Goal: Task Accomplishment & Management: Manage account settings

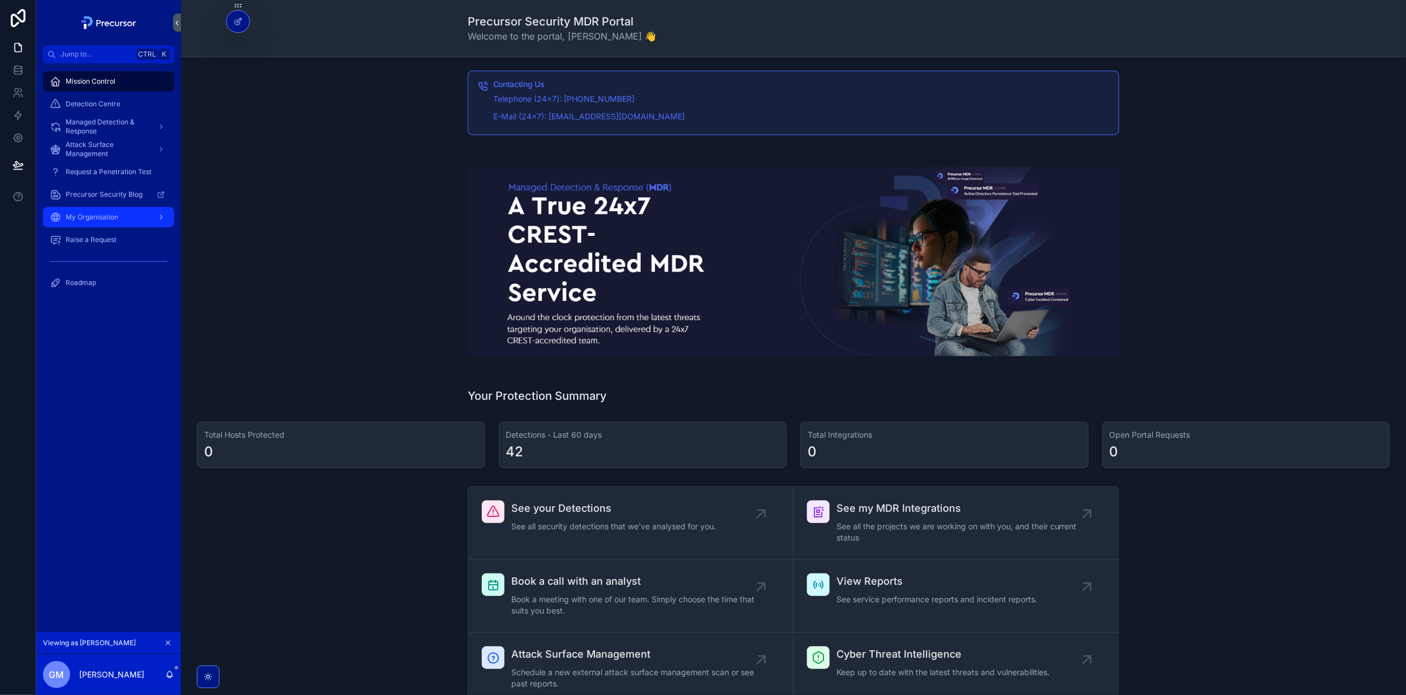
click at [98, 225] on div "My Organisation" at bounding box center [109, 217] width 118 height 18
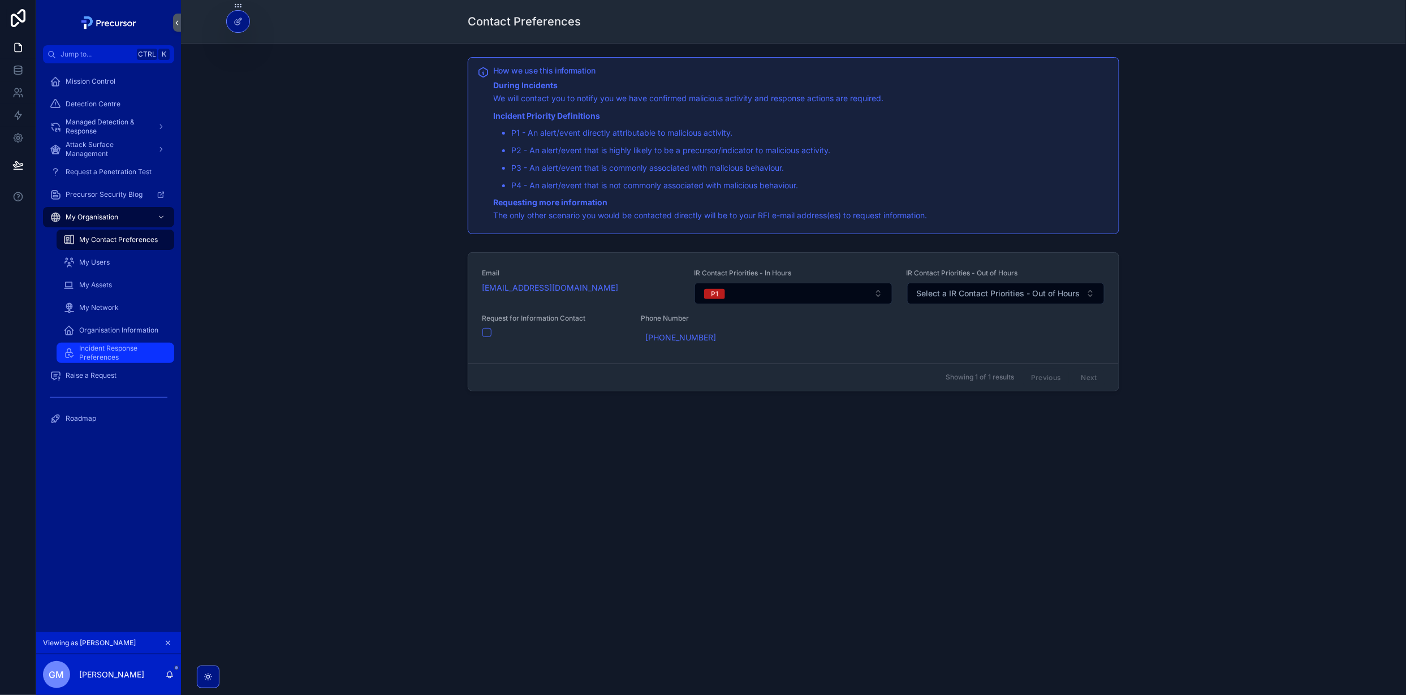
click at [129, 347] on span "Incident Response Preferences" at bounding box center [121, 353] width 84 height 18
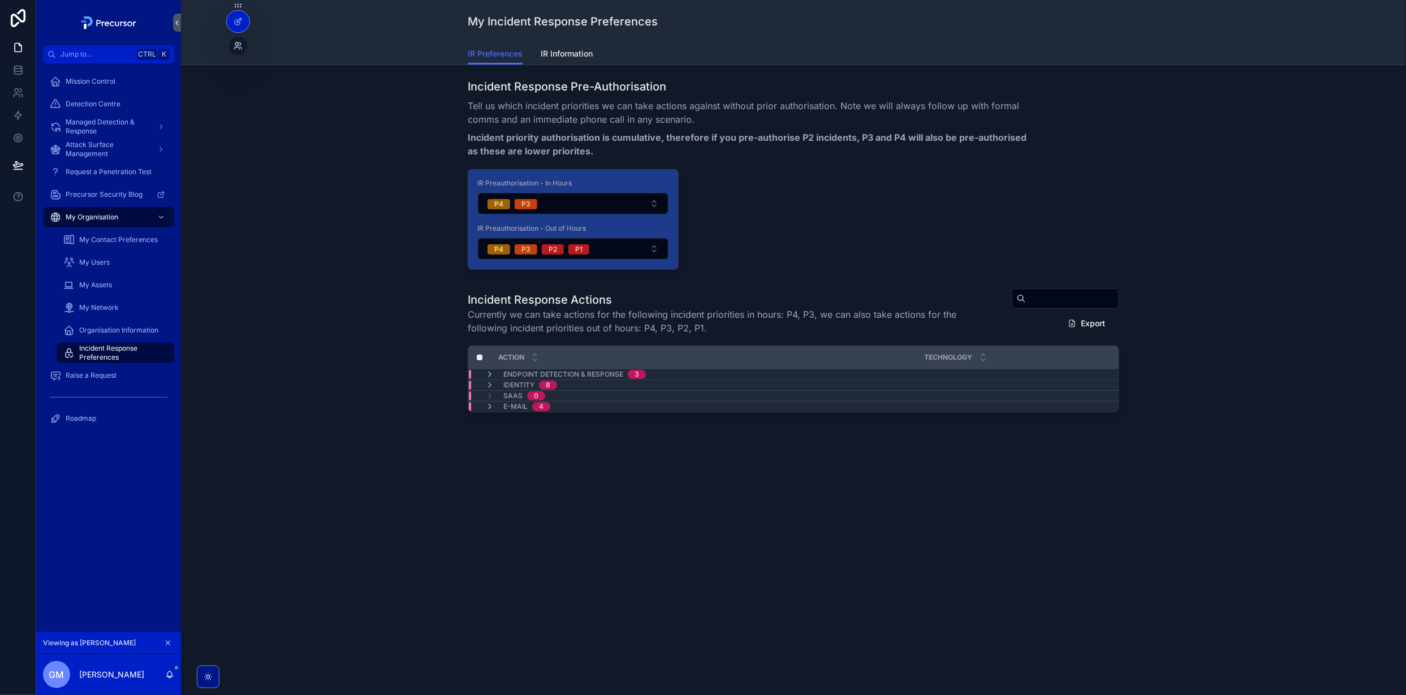
click at [238, 44] on icon at bounding box center [236, 43] width 3 height 3
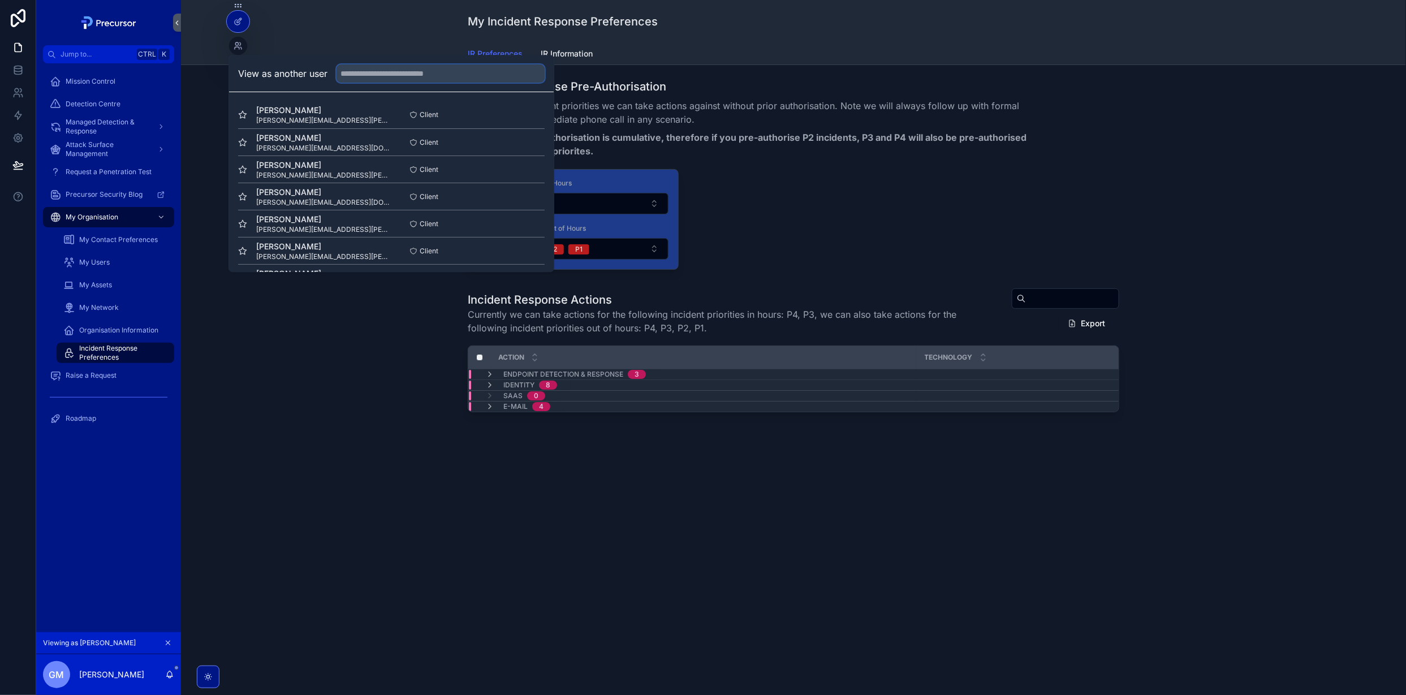
click at [381, 78] on input "text" at bounding box center [441, 73] width 208 height 18
type input "****"
click at [519, 144] on button "Select" at bounding box center [529, 142] width 29 height 16
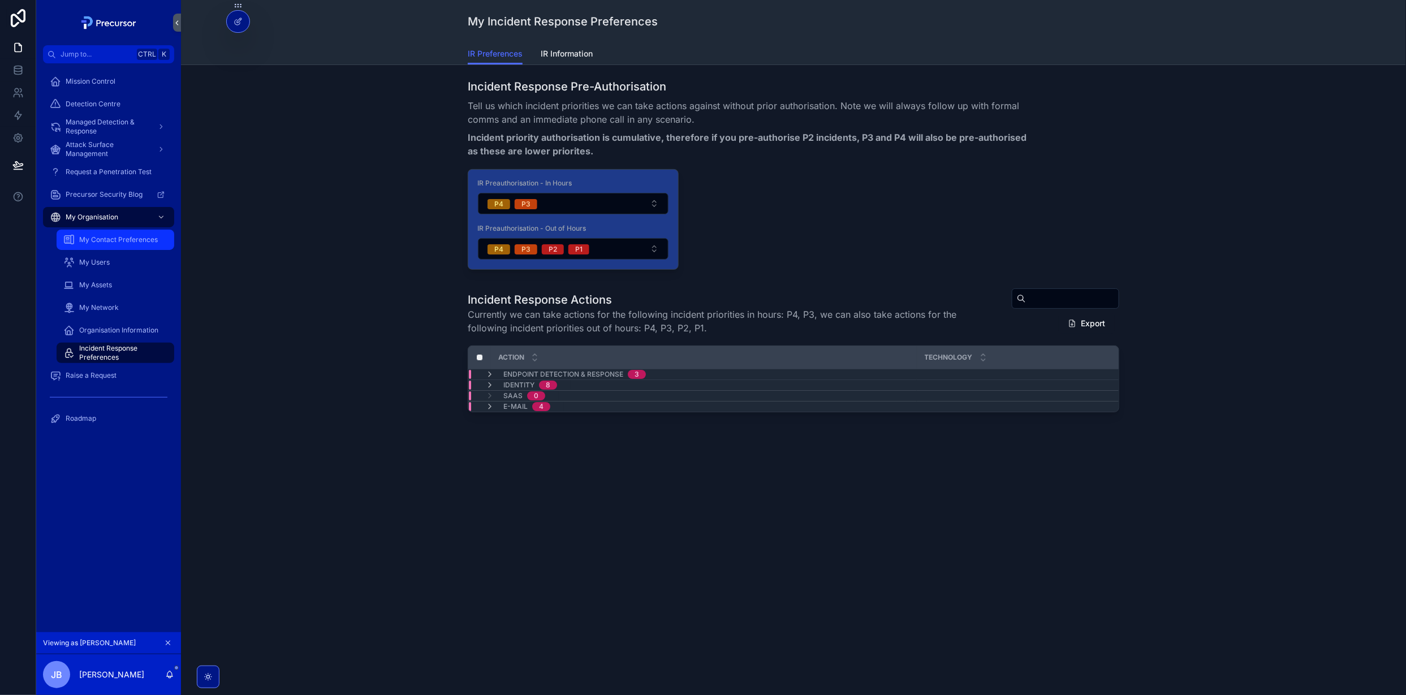
click at [95, 238] on span "My Contact Preferences" at bounding box center [118, 239] width 79 height 9
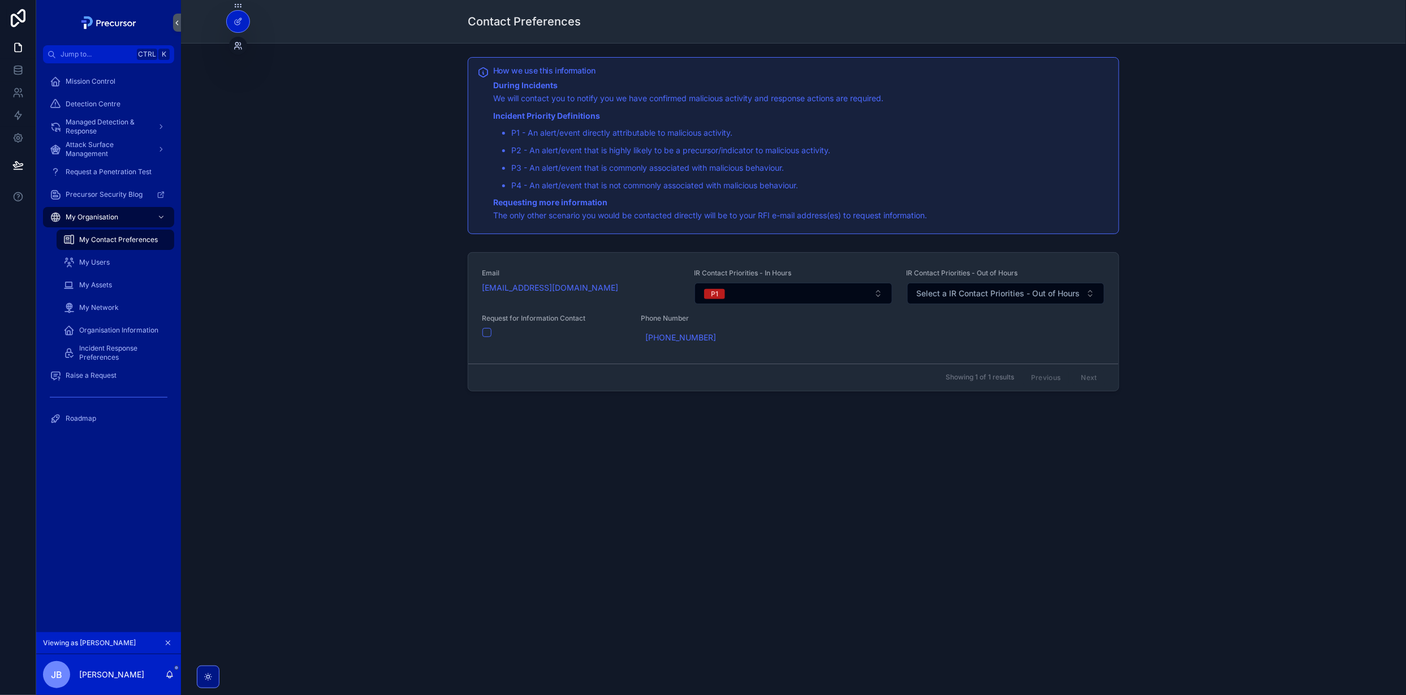
click at [238, 44] on icon at bounding box center [238, 45] width 9 height 9
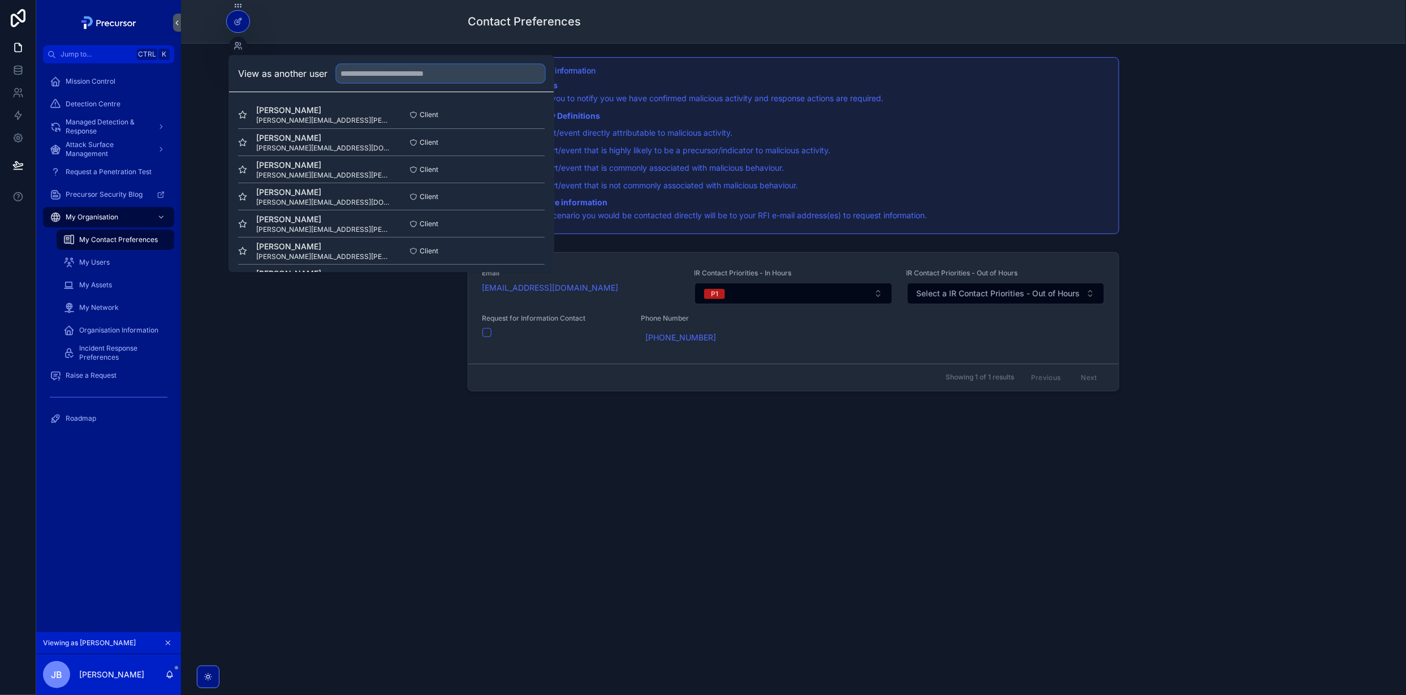
click at [424, 77] on input "text" at bounding box center [441, 73] width 208 height 18
type input "***"
click at [525, 167] on button "Select" at bounding box center [529, 169] width 29 height 16
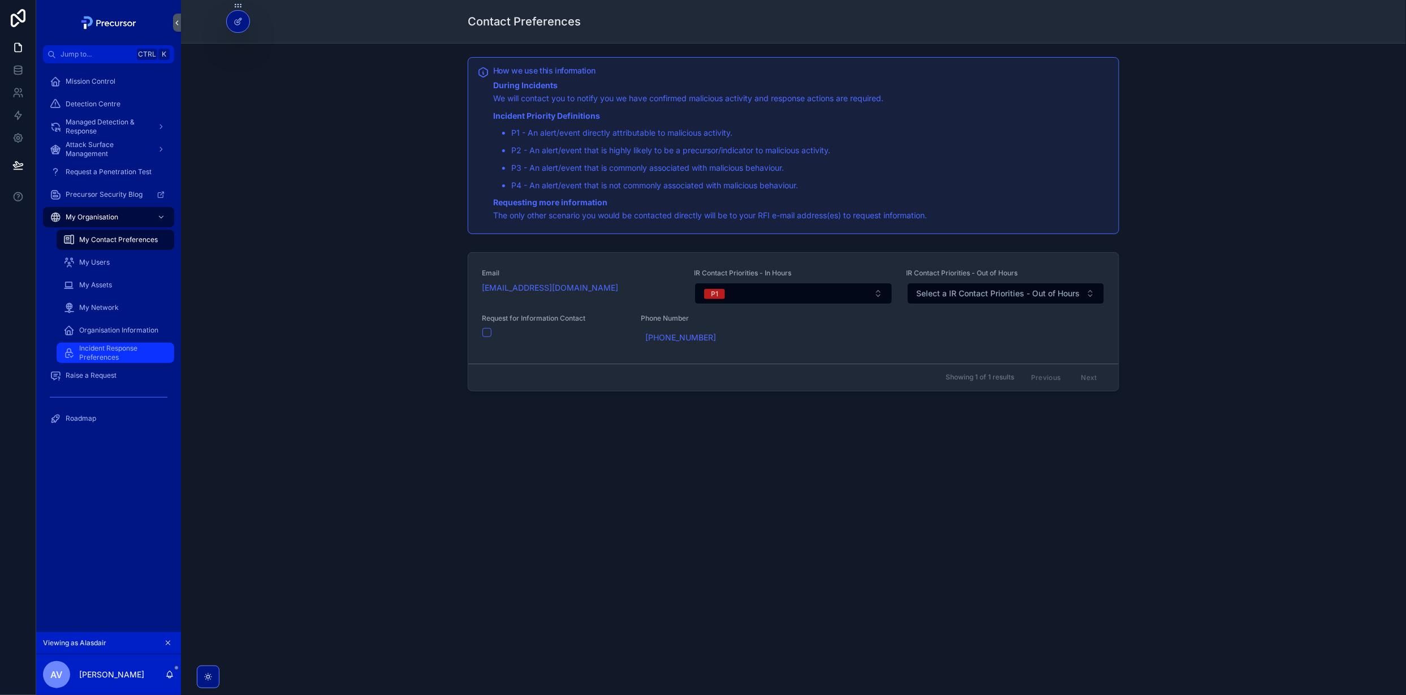
click at [116, 349] on span "Incident Response Preferences" at bounding box center [121, 353] width 84 height 18
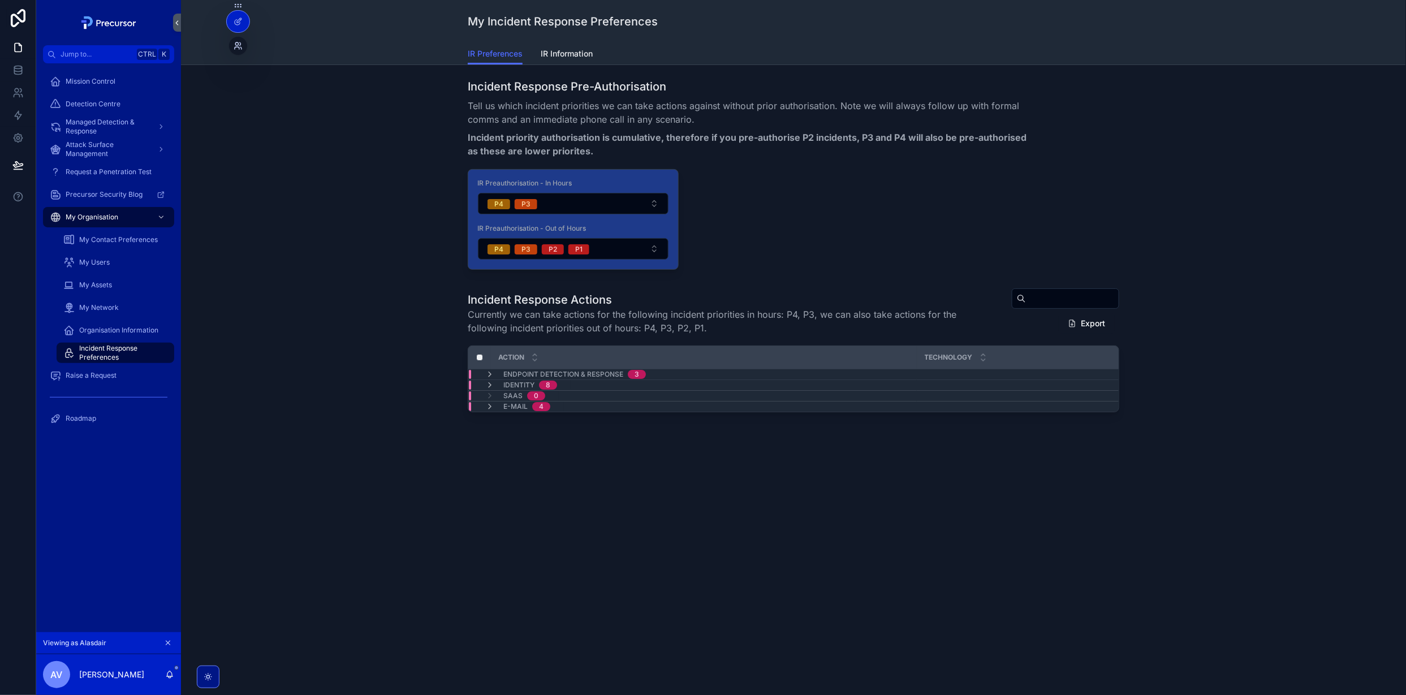
click at [236, 41] on icon at bounding box center [238, 45] width 9 height 9
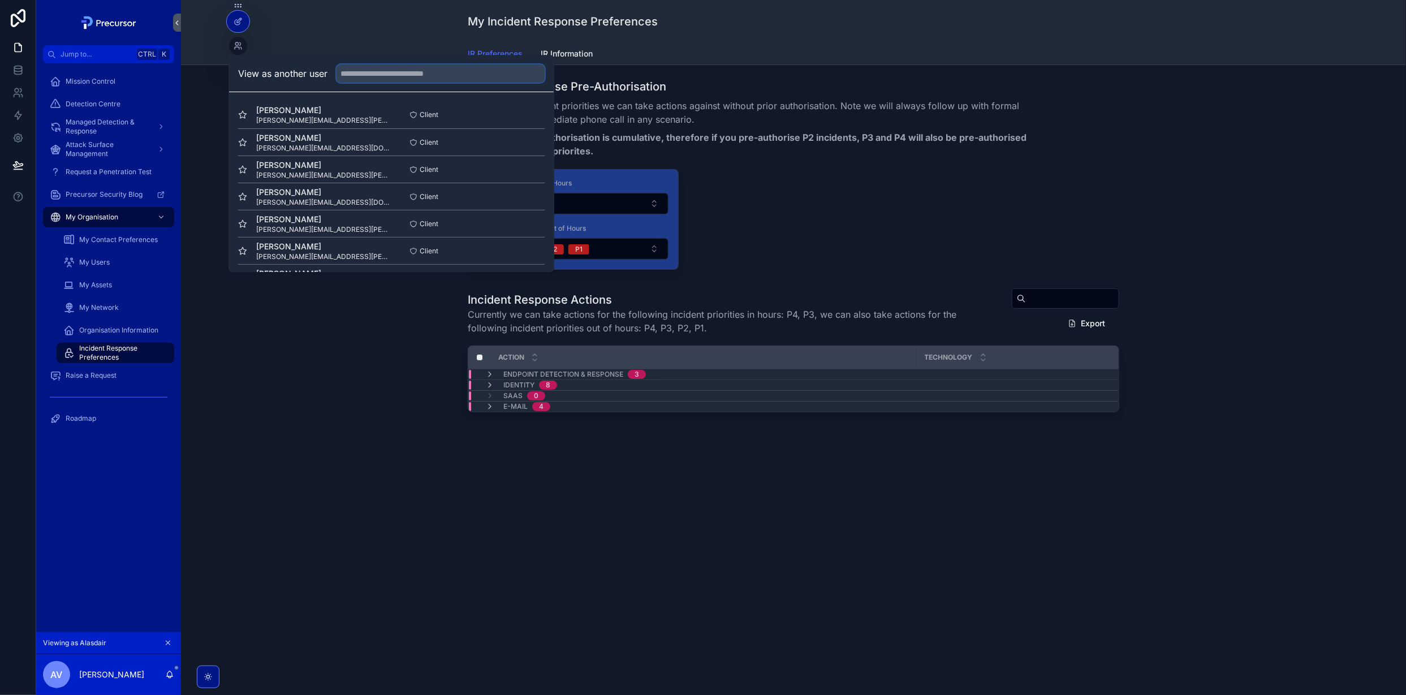
click at [485, 73] on input "text" at bounding box center [441, 73] width 208 height 18
type input "****"
click at [532, 197] on button "Select" at bounding box center [529, 196] width 29 height 16
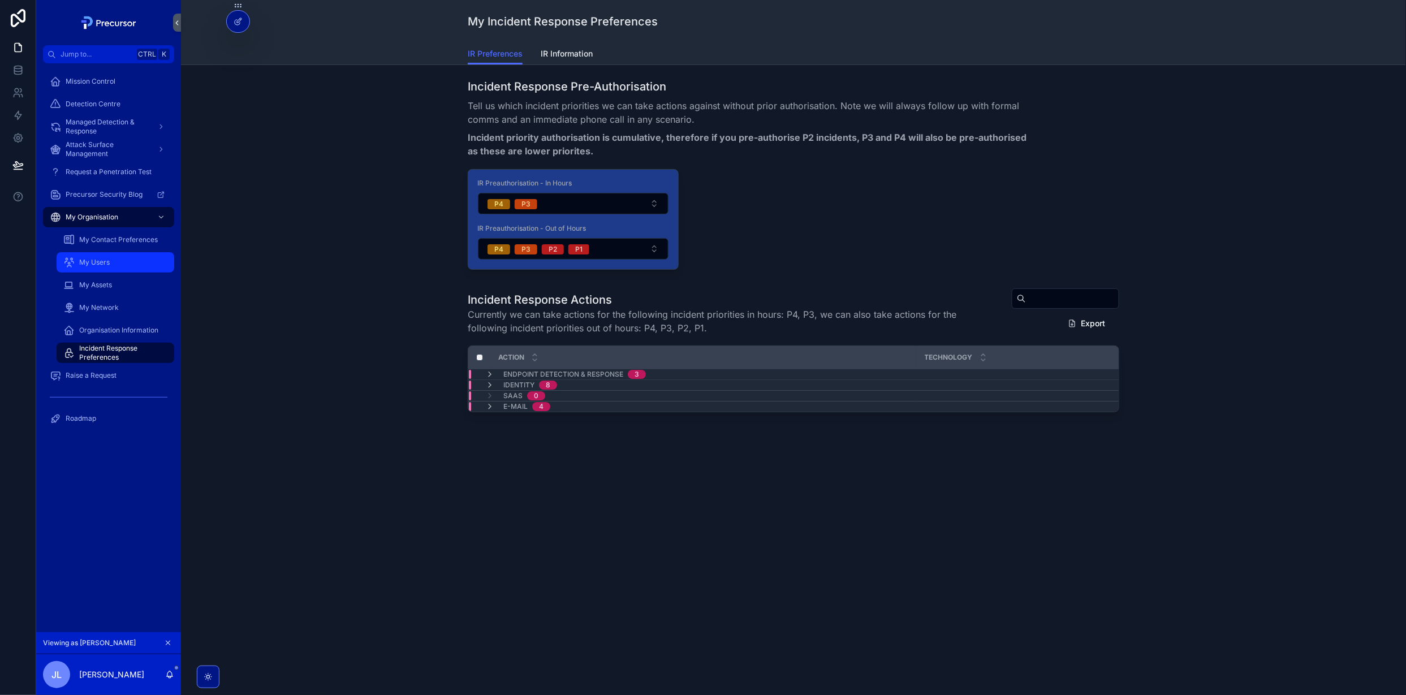
click at [130, 268] on div "My Users" at bounding box center [115, 262] width 104 height 18
